Goal: Task Accomplishment & Management: Use online tool/utility

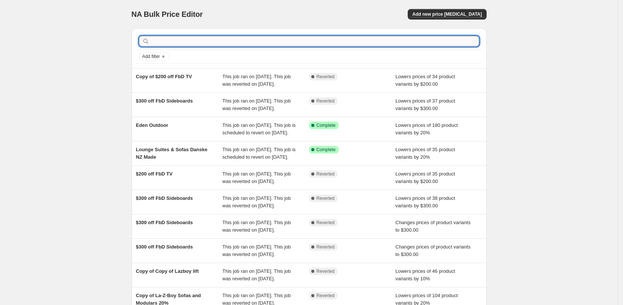
click at [172, 40] on input "text" at bounding box center [315, 41] width 328 height 10
type input "15%"
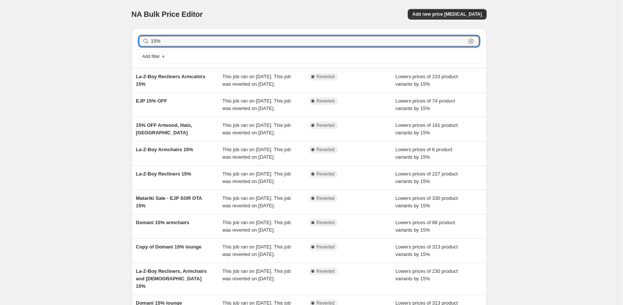
drag, startPoint x: 143, startPoint y: 42, endPoint x: 102, endPoint y: 39, distance: 41.2
click at [102, 39] on div "NA Bulk Price Editor. This page is ready NA Bulk Price Editor Add new price [ME…" at bounding box center [309, 196] width 618 height 393
type input "stress"
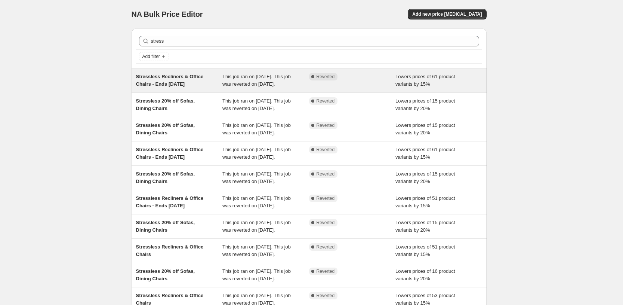
click at [154, 84] on span "Stressless Recliners & Office Chairs - Ends [DATE]" at bounding box center [170, 80] width 68 height 13
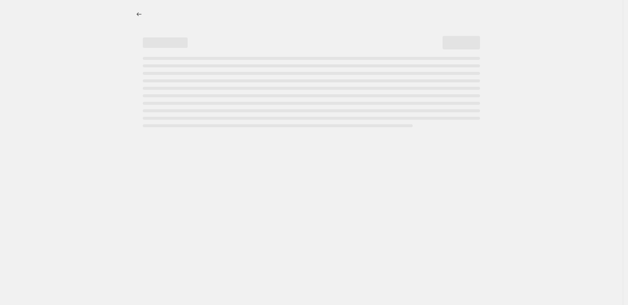
select select "percentage"
select select "pp"
select select "collection"
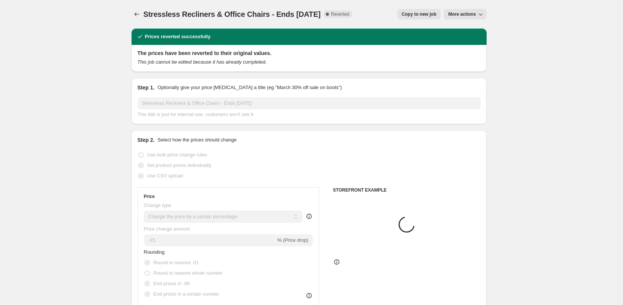
click at [414, 12] on span "Copy to new job" at bounding box center [419, 14] width 35 height 6
select select "percentage"
select select "pp"
select select "collection"
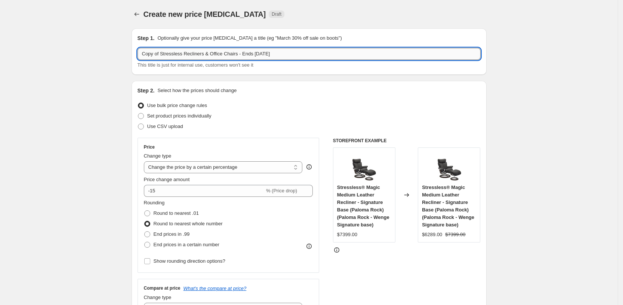
drag, startPoint x: 264, startPoint y: 53, endPoint x: 307, endPoint y: 50, distance: 42.7
click at [307, 50] on input "Copy of Stressless Recliners & Office Chairs - Ends [DATE]" at bounding box center [309, 54] width 343 height 12
click at [164, 52] on input "Copy of Stressless Recliners & Office Chairs - Ends [DATE]" at bounding box center [309, 54] width 343 height 12
type input "Stressless Recliners & Office Chairs - Ends [DATE]"
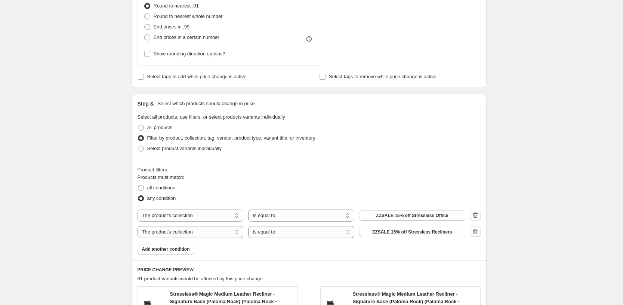
scroll to position [374, 0]
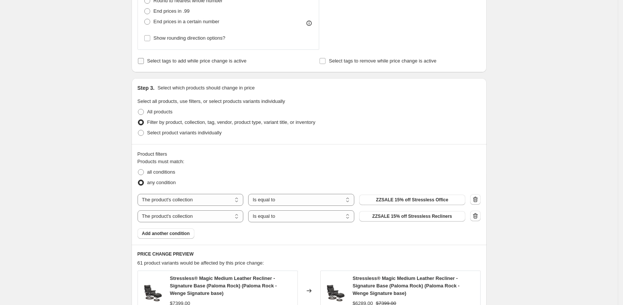
click at [231, 63] on span "Select tags to add while price change is active" at bounding box center [196, 61] width 99 height 6
click at [144, 63] on input "Select tags to add while price change is active" at bounding box center [141, 61] width 6 height 6
checkbox input "true"
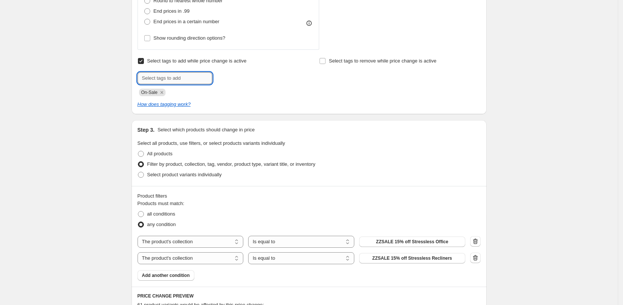
click at [197, 80] on input "text" at bounding box center [175, 78] width 75 height 12
click at [518, 111] on div "Create new price [MEDICAL_DATA]. This page is ready Create new price [MEDICAL_D…" at bounding box center [309, 139] width 618 height 1027
click at [354, 59] on span "Select tags to remove while price change is active" at bounding box center [383, 61] width 108 height 6
click at [326, 59] on input "Select tags to remove while price change is active" at bounding box center [323, 61] width 6 height 6
checkbox input "true"
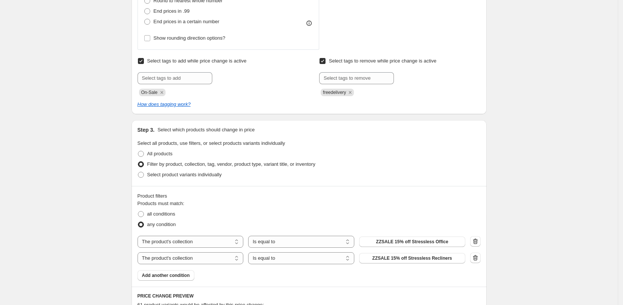
drag, startPoint x: 520, startPoint y: 133, endPoint x: 525, endPoint y: 135, distance: 5.1
click at [525, 135] on div "Create new price [MEDICAL_DATA]. This page is ready Create new price [MEDICAL_D…" at bounding box center [309, 139] width 618 height 1027
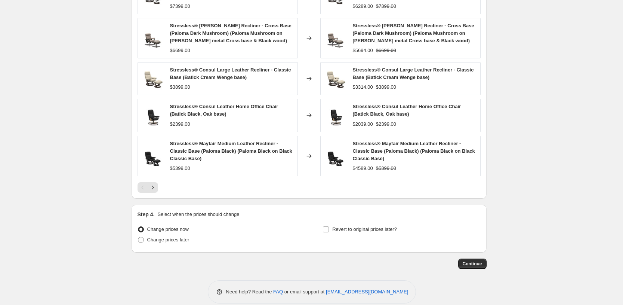
scroll to position [722, 0]
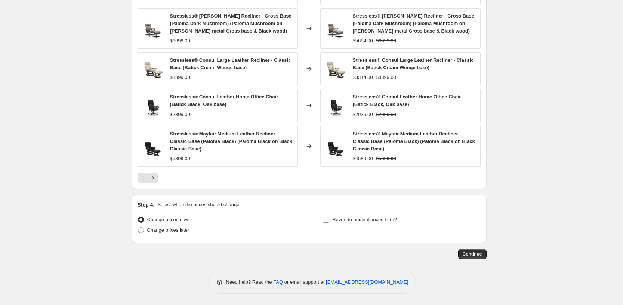
click at [353, 220] on span "Revert to original prices later?" at bounding box center [364, 219] width 65 height 6
click at [329, 220] on input "Revert to original prices later?" at bounding box center [326, 219] width 6 height 6
checkbox input "true"
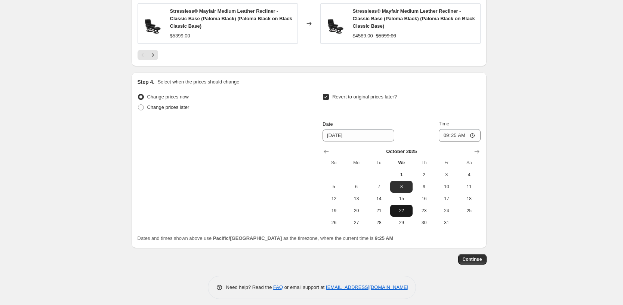
scroll to position [850, 0]
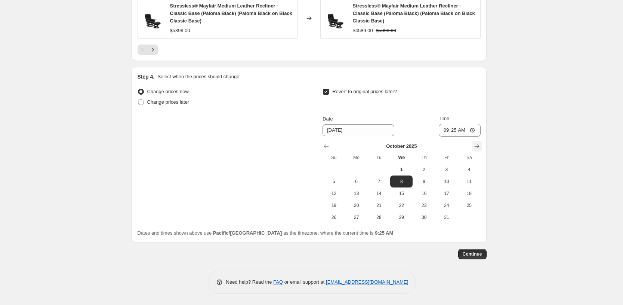
click at [477, 147] on icon "Show next month, November 2025" at bounding box center [476, 145] width 7 height 7
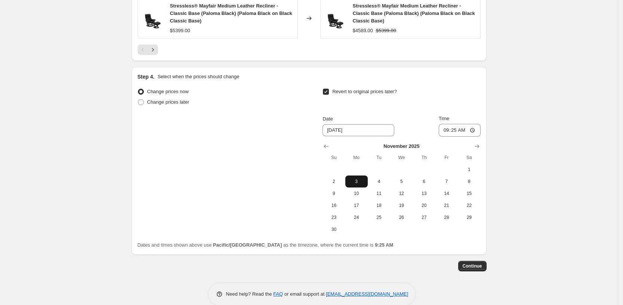
click at [363, 180] on span "3" at bounding box center [356, 181] width 16 height 6
type input "[DATE]"
click at [471, 264] on span "Continue" at bounding box center [472, 266] width 19 height 6
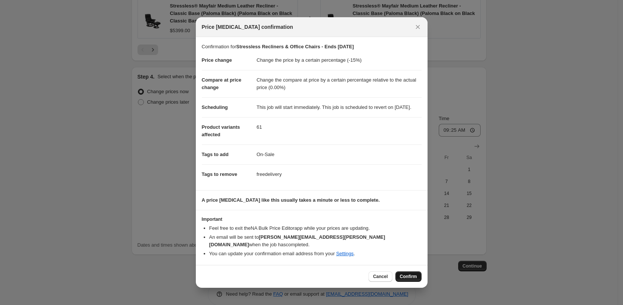
click at [407, 274] on span "Confirm" at bounding box center [408, 276] width 17 height 6
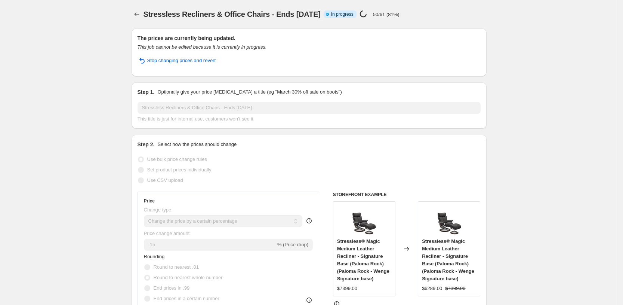
select select "percentage"
select select "pp"
select select "collection"
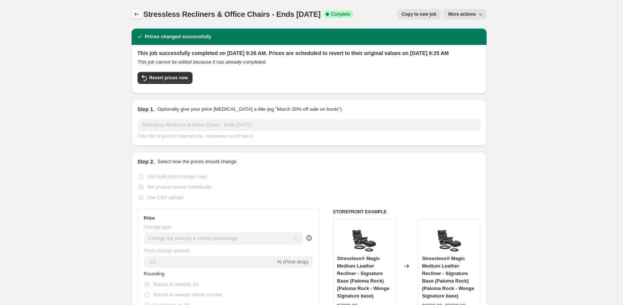
click at [139, 16] on icon "Price change jobs" at bounding box center [136, 13] width 7 height 7
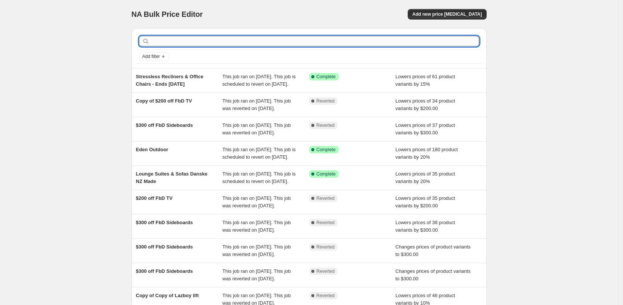
click at [159, 41] on input "text" at bounding box center [315, 41] width 328 height 10
type input "stress"
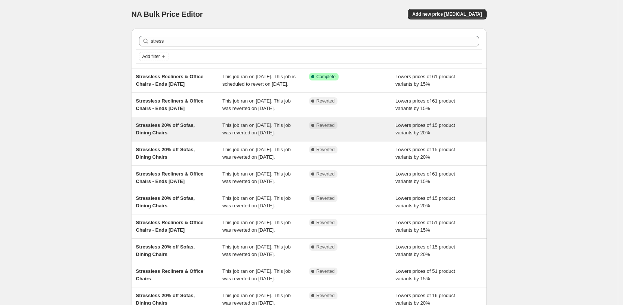
click at [251, 135] on span "This job ran on [DATE]. This job was reverted on [DATE]." at bounding box center [256, 128] width 68 height 13
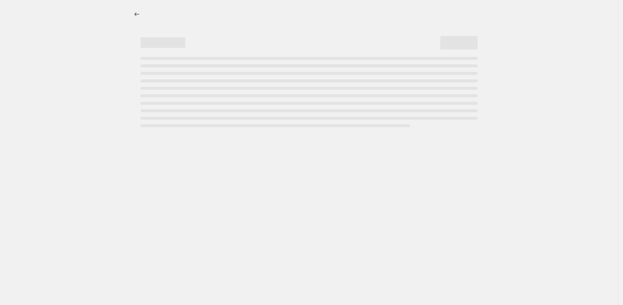
select select "percentage"
select select "pp"
select select "product_type"
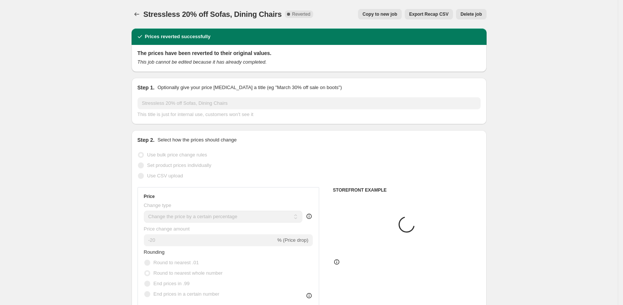
click at [388, 11] on span "Copy to new job" at bounding box center [380, 14] width 35 height 6
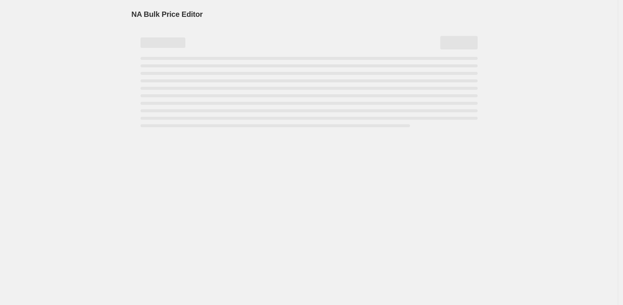
select select "percentage"
select select "pp"
select select "product_type"
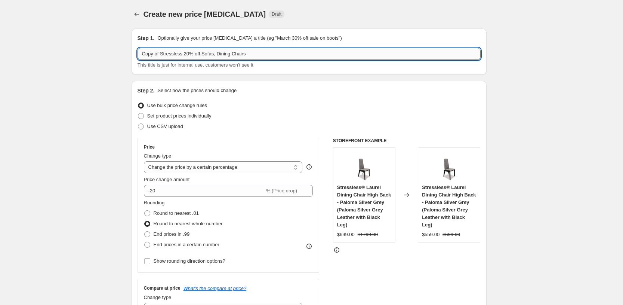
click at [163, 52] on input "Copy of Stressless 20% off Sofas, Dining Chairs" at bounding box center [309, 54] width 343 height 12
type input "Stressless 20% off Sofas, Dining Chairs"
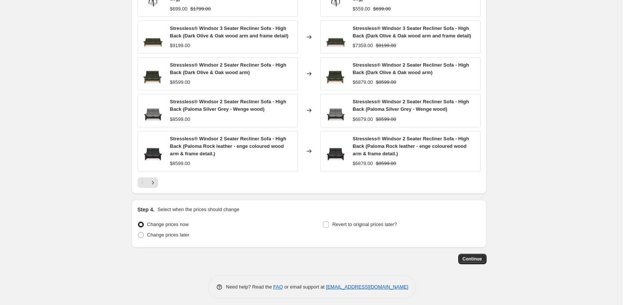
scroll to position [715, 0]
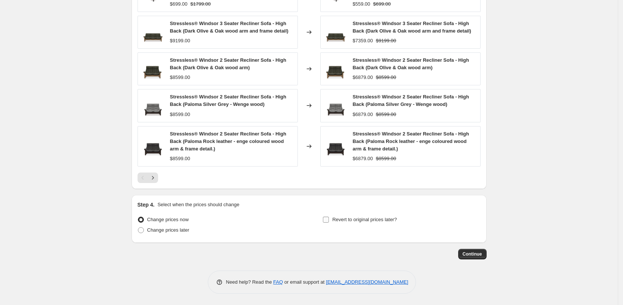
click at [344, 221] on span "Revert to original prices later?" at bounding box center [364, 219] width 65 height 6
click at [329, 221] on input "Revert to original prices later?" at bounding box center [326, 219] width 6 height 6
checkbox input "true"
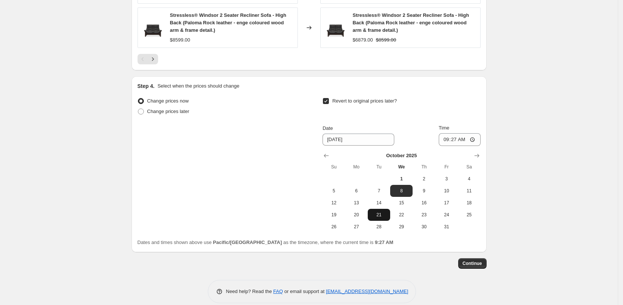
scroll to position [843, 0]
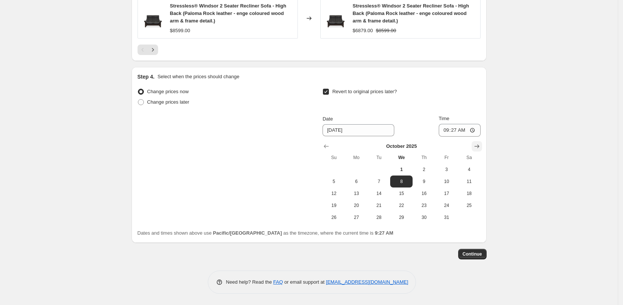
click at [481, 148] on icon "Show next month, November 2025" at bounding box center [476, 145] width 7 height 7
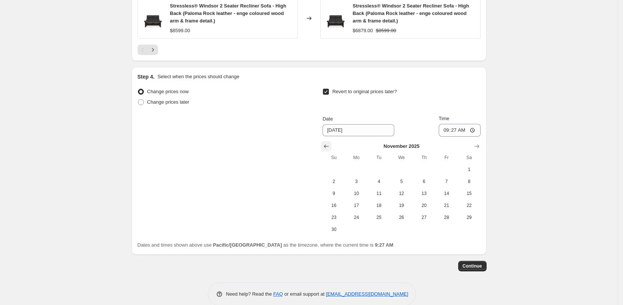
click at [329, 146] on icon "Show previous month, October 2025" at bounding box center [326, 146] width 5 height 4
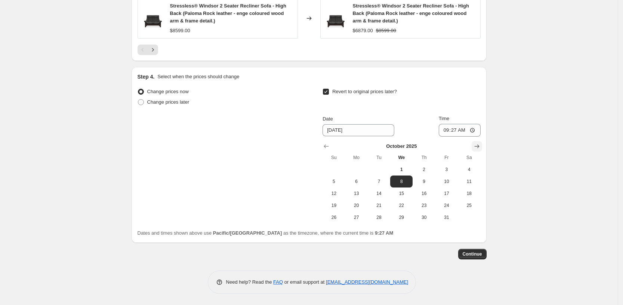
click at [482, 145] on button "Show next month, November 2025" at bounding box center [477, 146] width 10 height 10
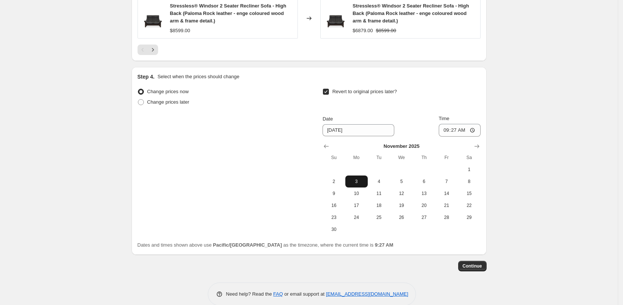
click at [358, 182] on span "3" at bounding box center [356, 181] width 16 height 6
type input "[DATE]"
click at [482, 267] on span "Continue" at bounding box center [472, 266] width 19 height 6
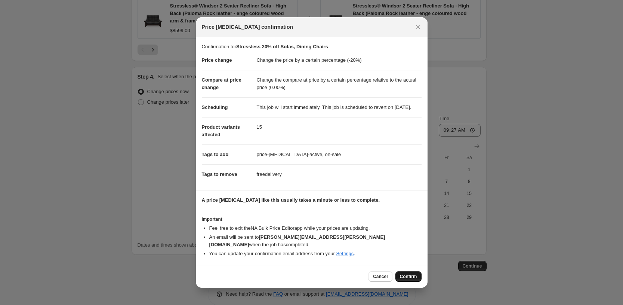
click at [414, 273] on button "Confirm" at bounding box center [408, 276] width 26 height 10
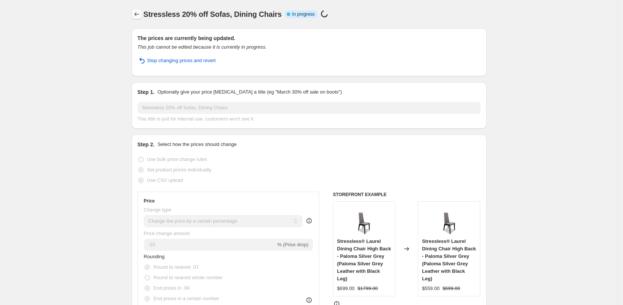
click at [138, 15] on icon "Price change jobs" at bounding box center [136, 13] width 7 height 7
